Goal: Navigation & Orientation: Find specific page/section

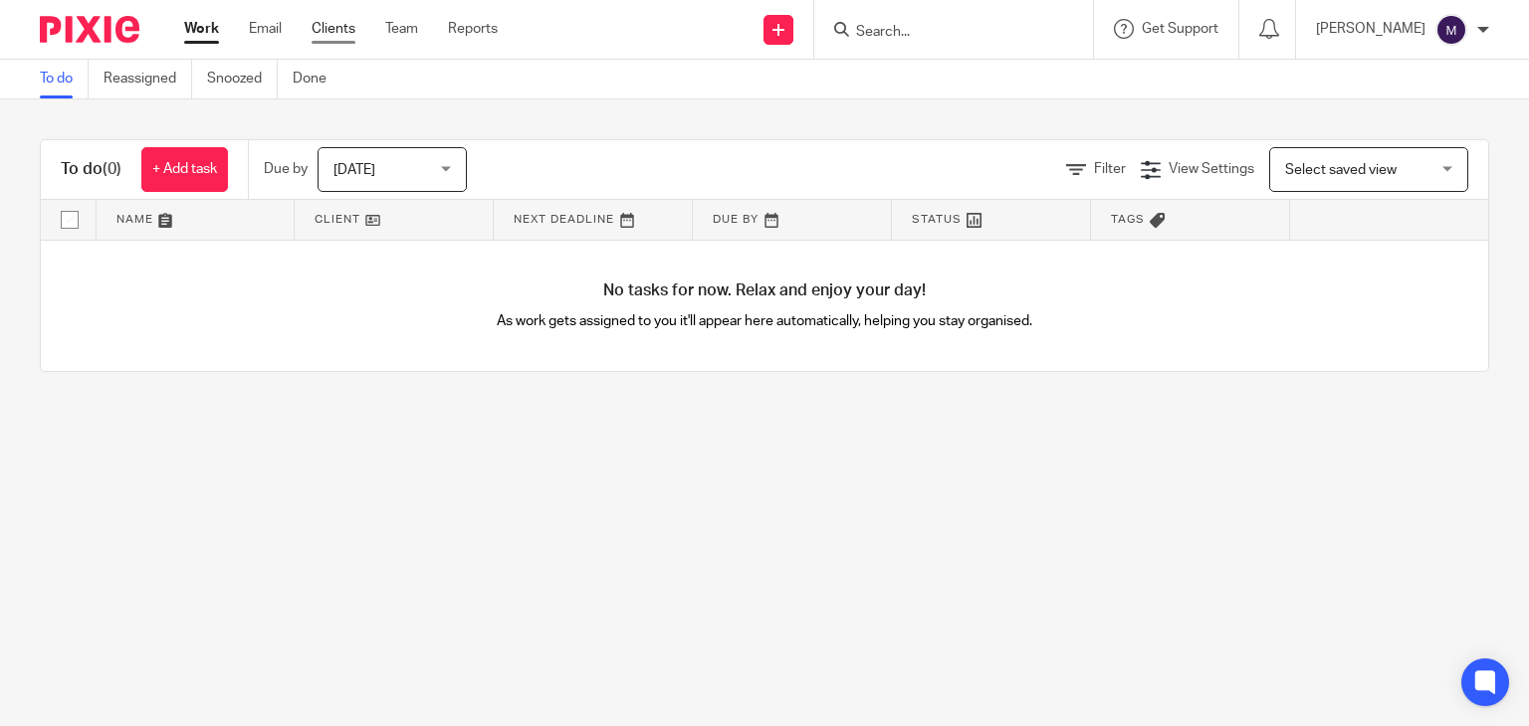
click at [346, 29] on link "Clients" at bounding box center [333, 29] width 44 height 20
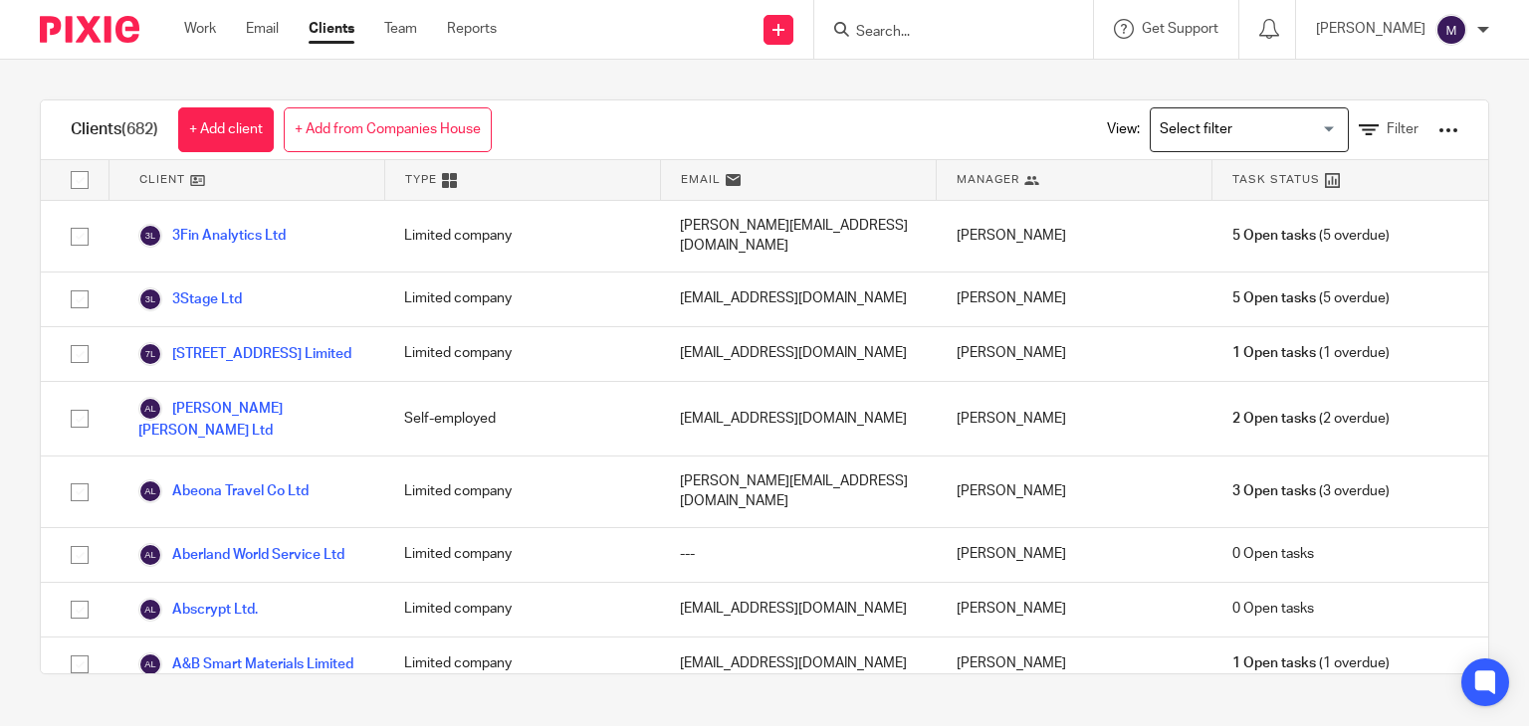
click at [975, 17] on form at bounding box center [960, 29] width 212 height 25
click at [981, 30] on input "Search" at bounding box center [943, 33] width 179 height 18
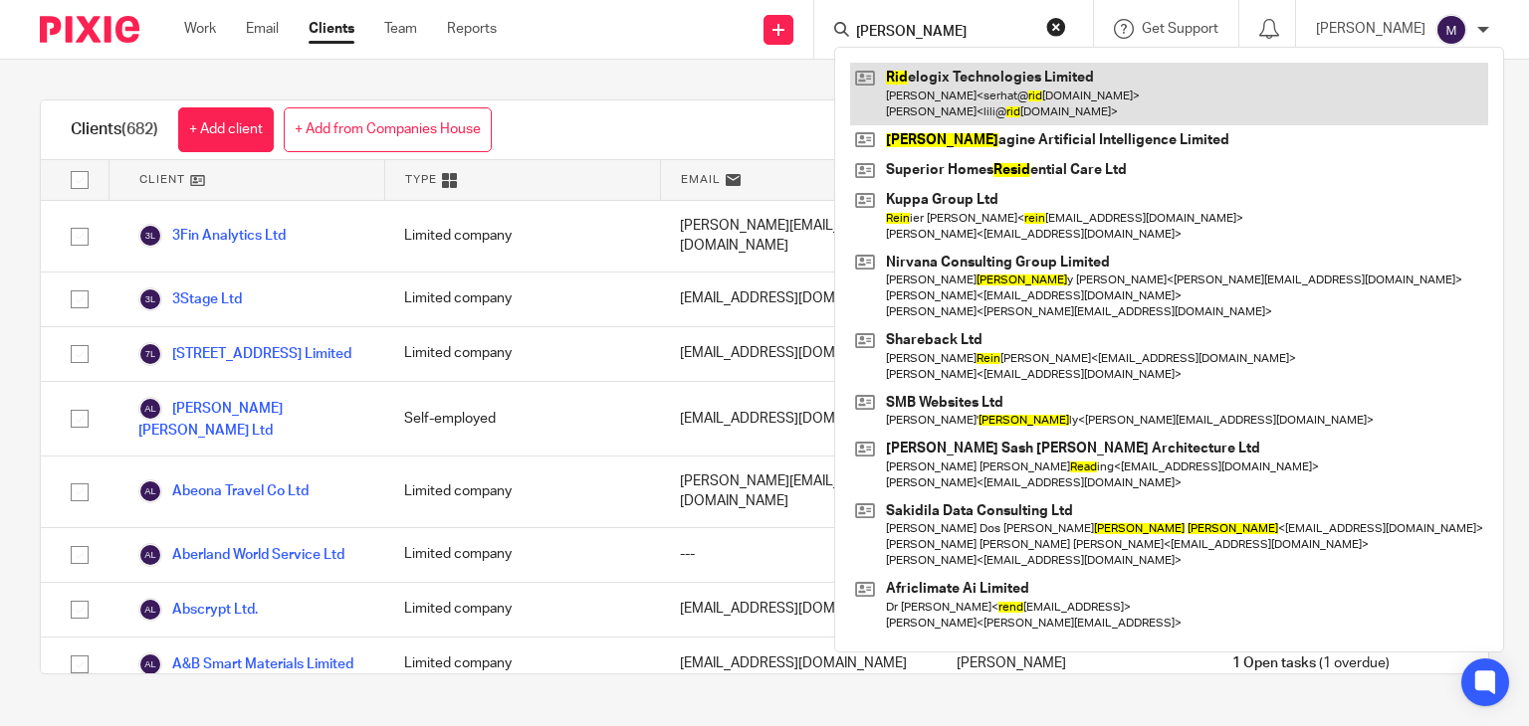
type input "reid"
click at [1007, 97] on link at bounding box center [1169, 94] width 638 height 62
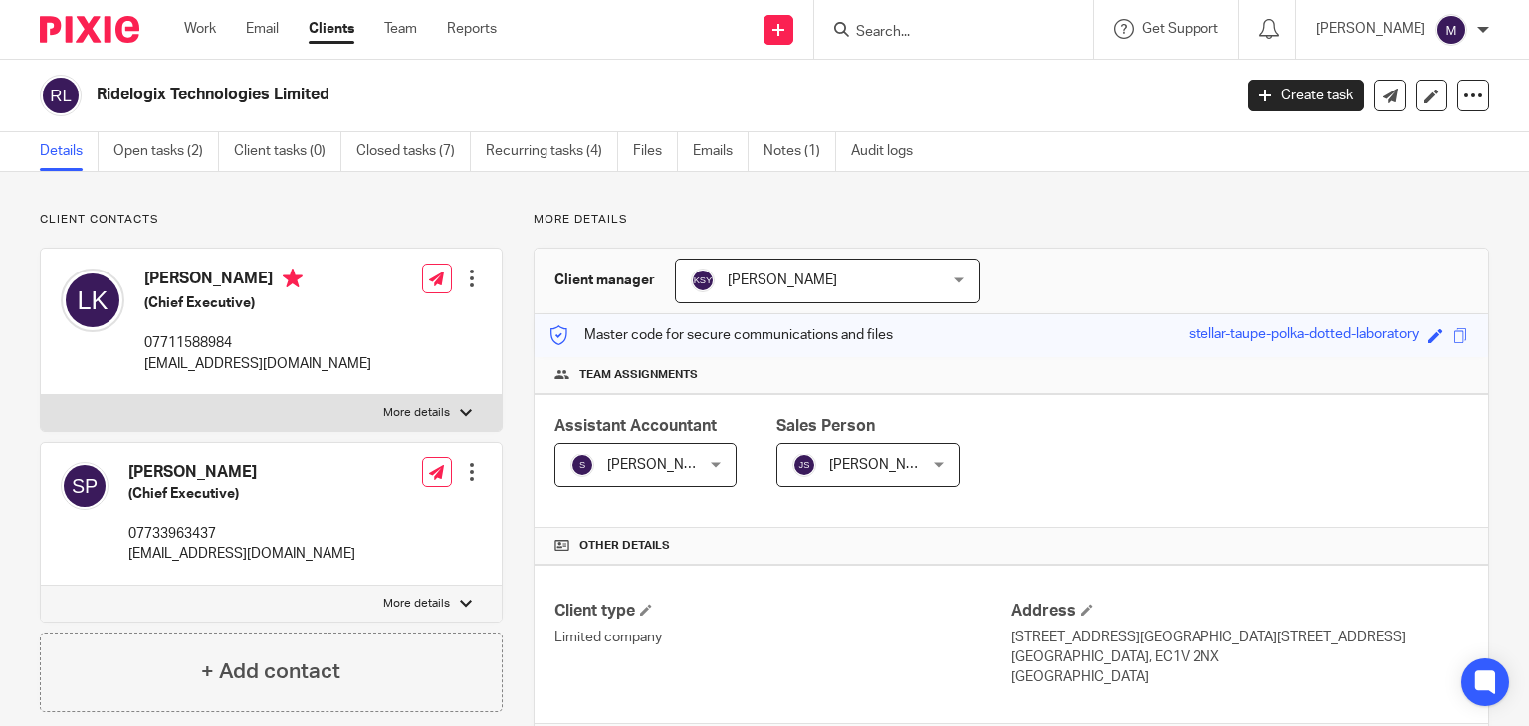
click at [341, 34] on link "Clients" at bounding box center [331, 29] width 46 height 20
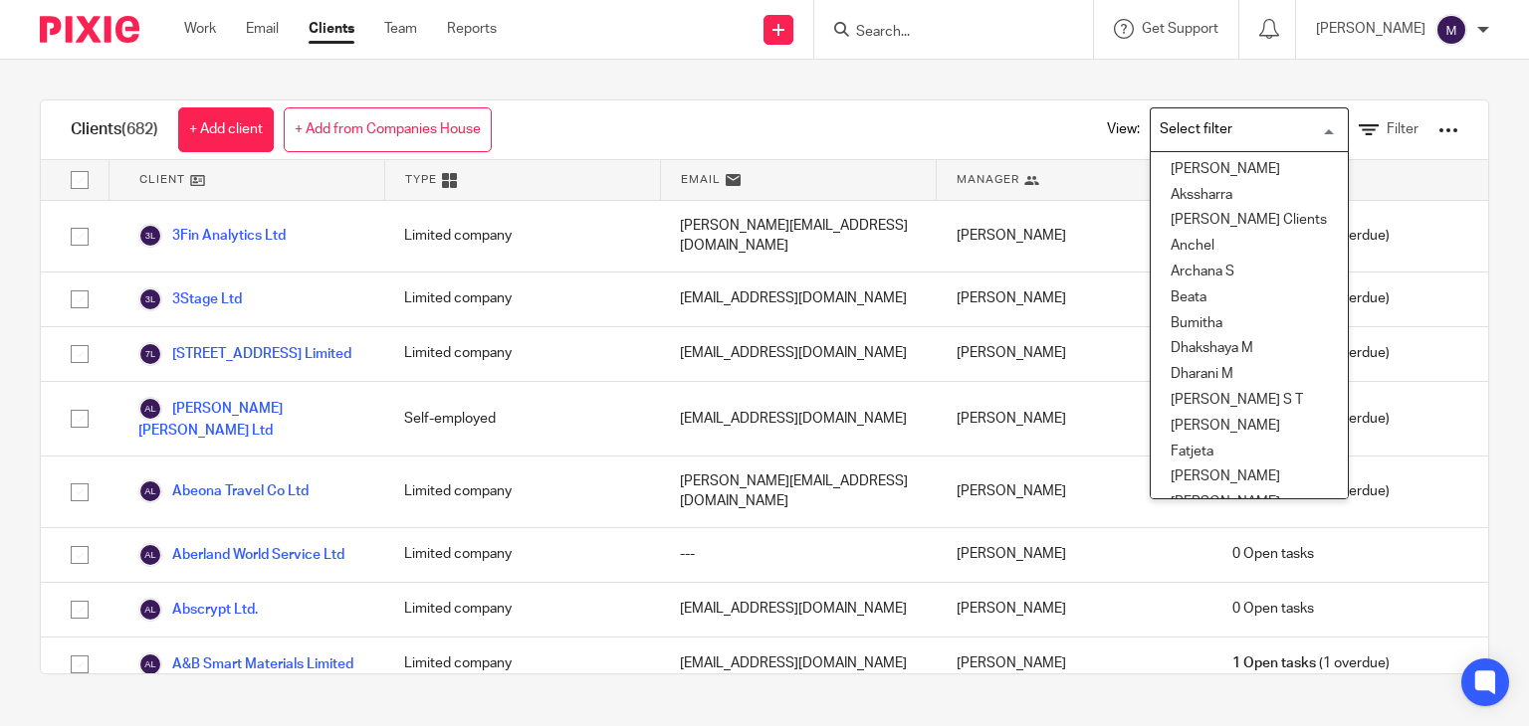
click at [1178, 128] on input "Search for option" at bounding box center [1244, 129] width 184 height 35
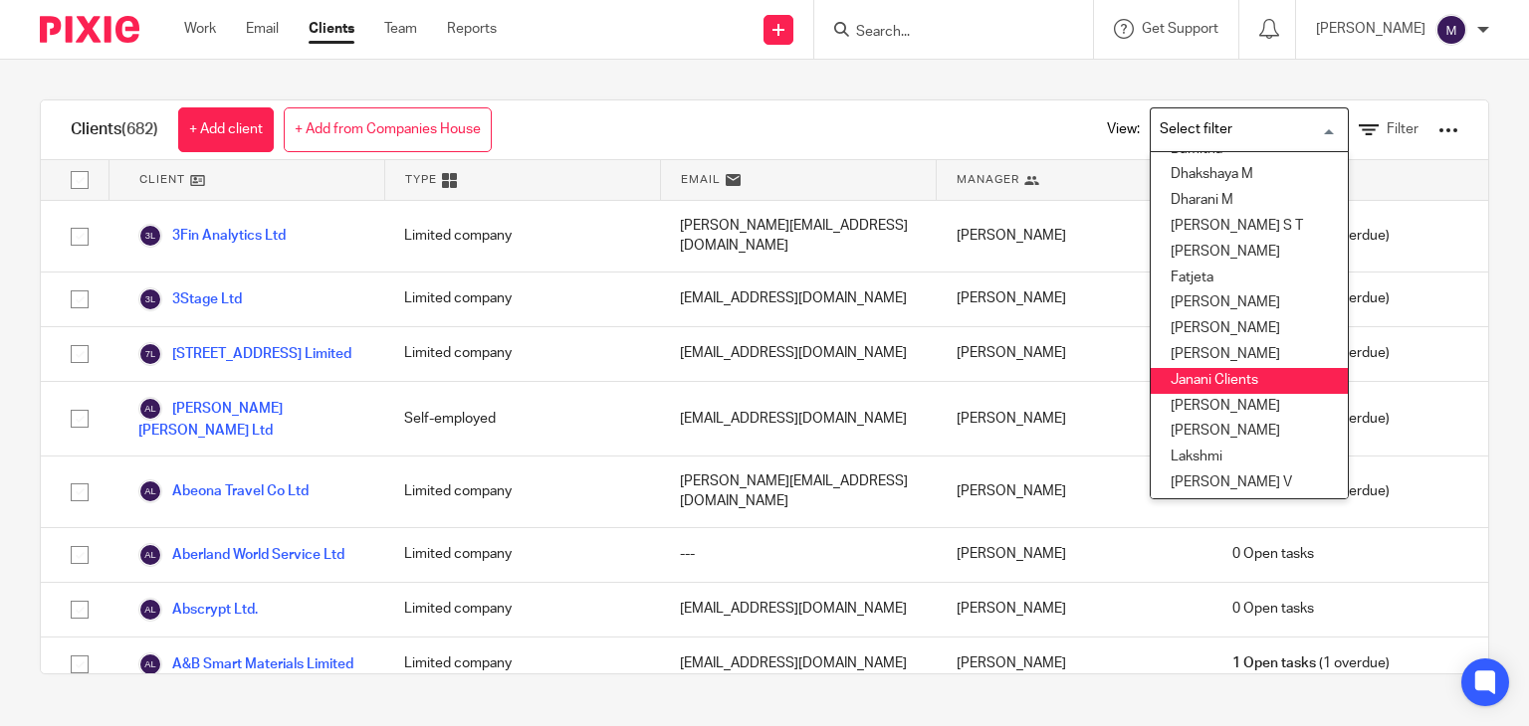
scroll to position [178, 0]
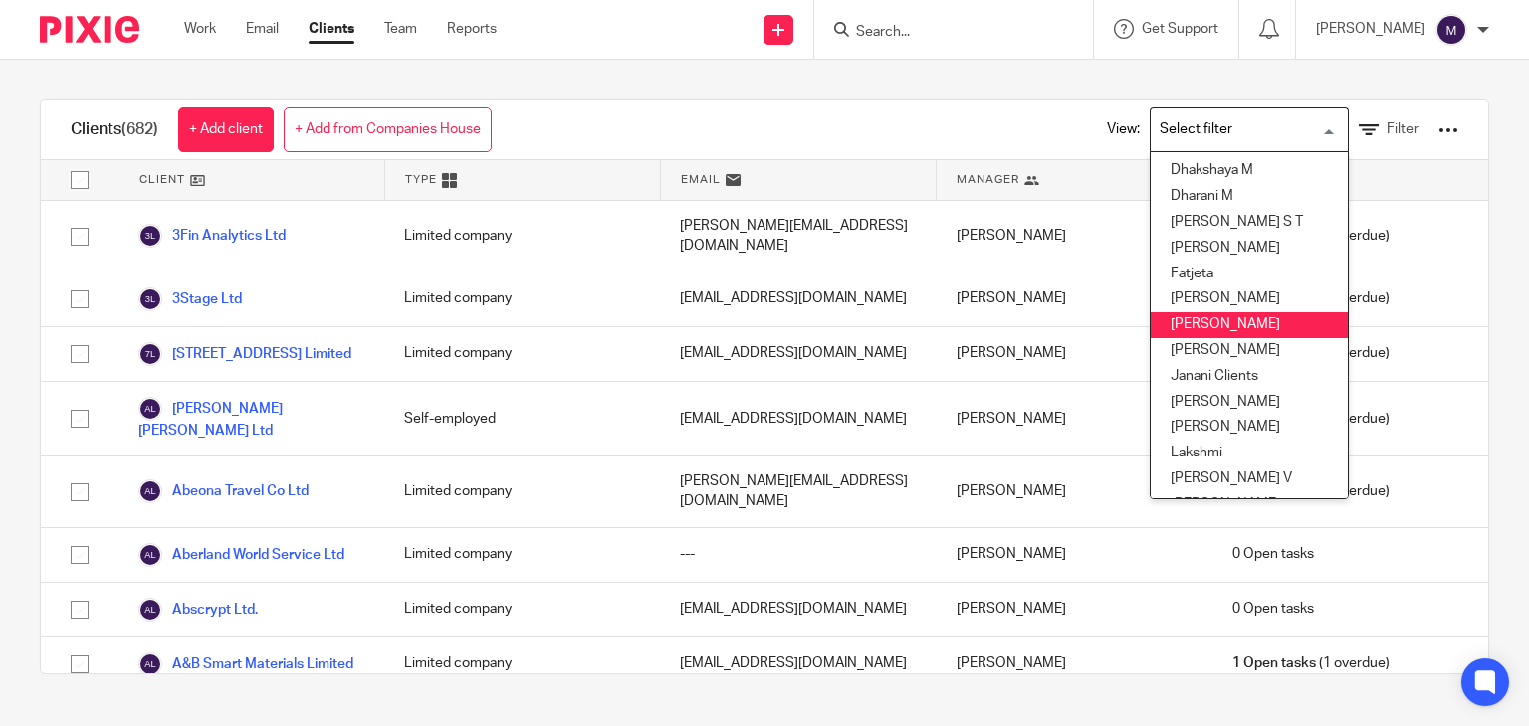
click at [1178, 327] on li "[PERSON_NAME]" at bounding box center [1248, 325] width 197 height 26
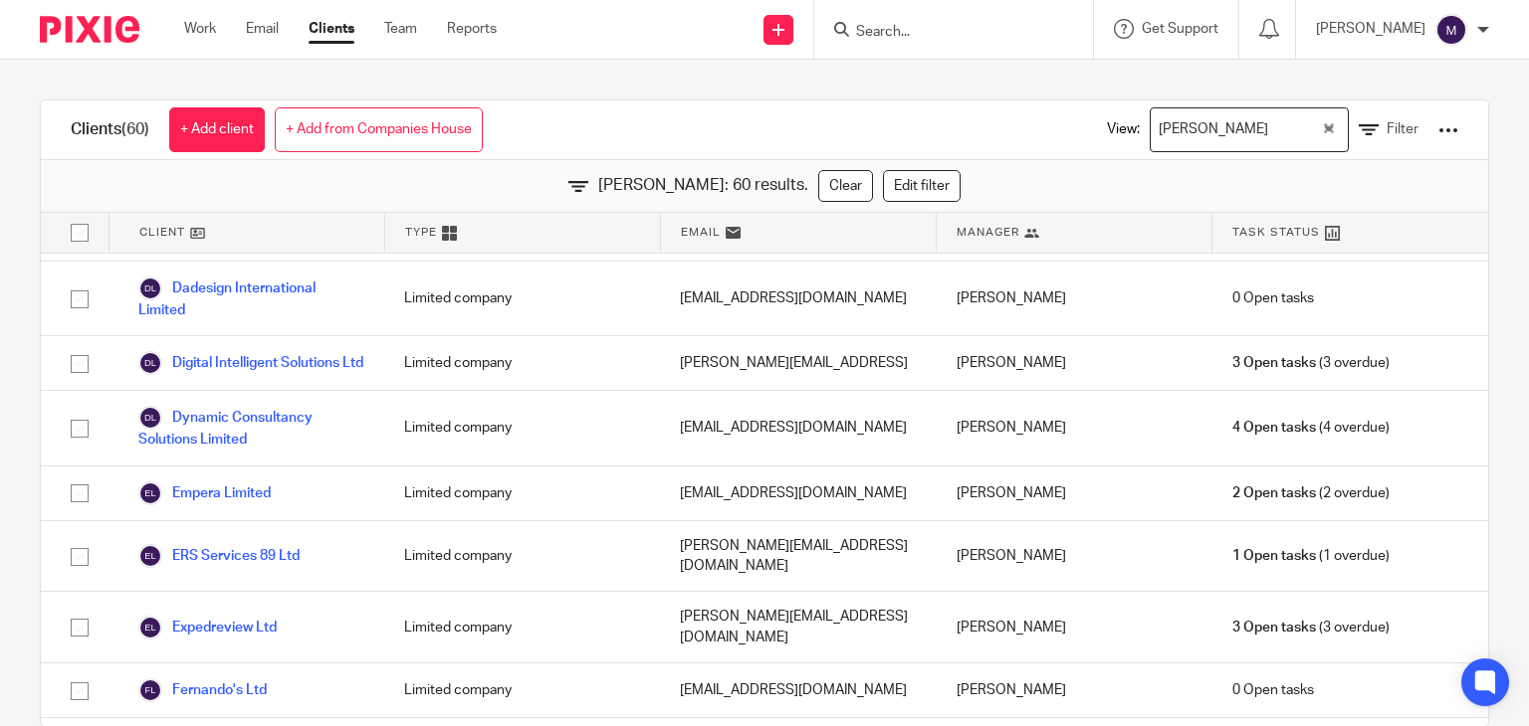
scroll to position [896, 0]
